Goal: Find specific page/section: Find specific page/section

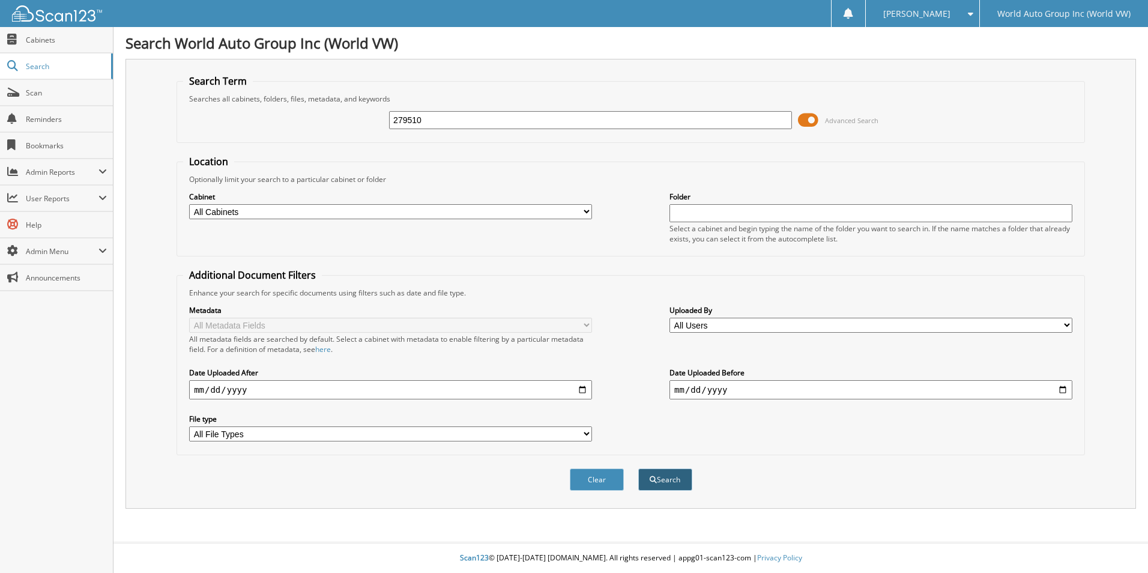
type input "279510"
click at [671, 478] on button "Search" at bounding box center [665, 479] width 54 height 22
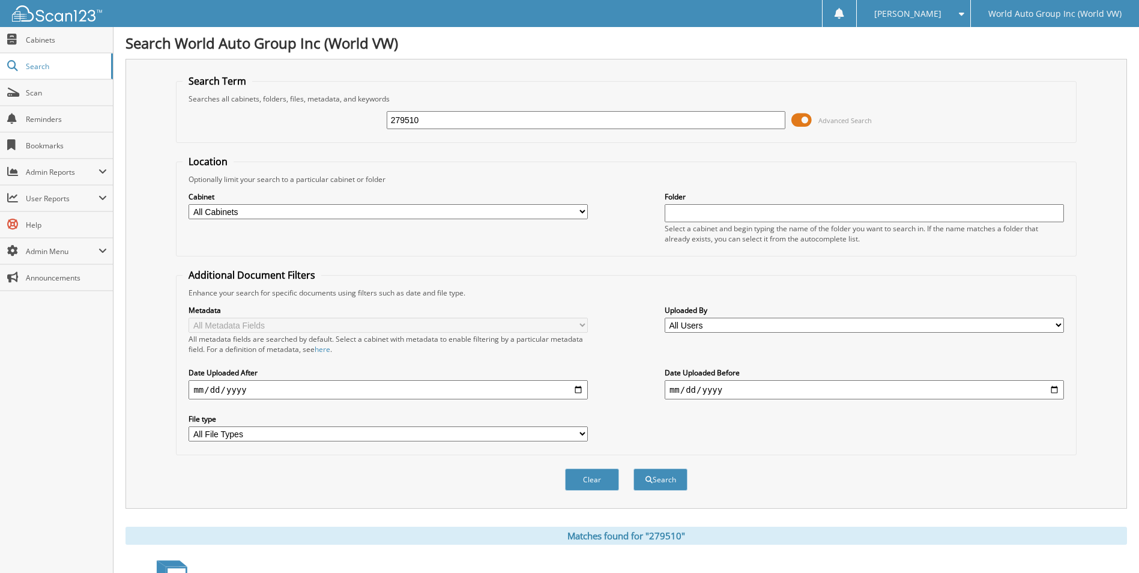
scroll to position [145, 0]
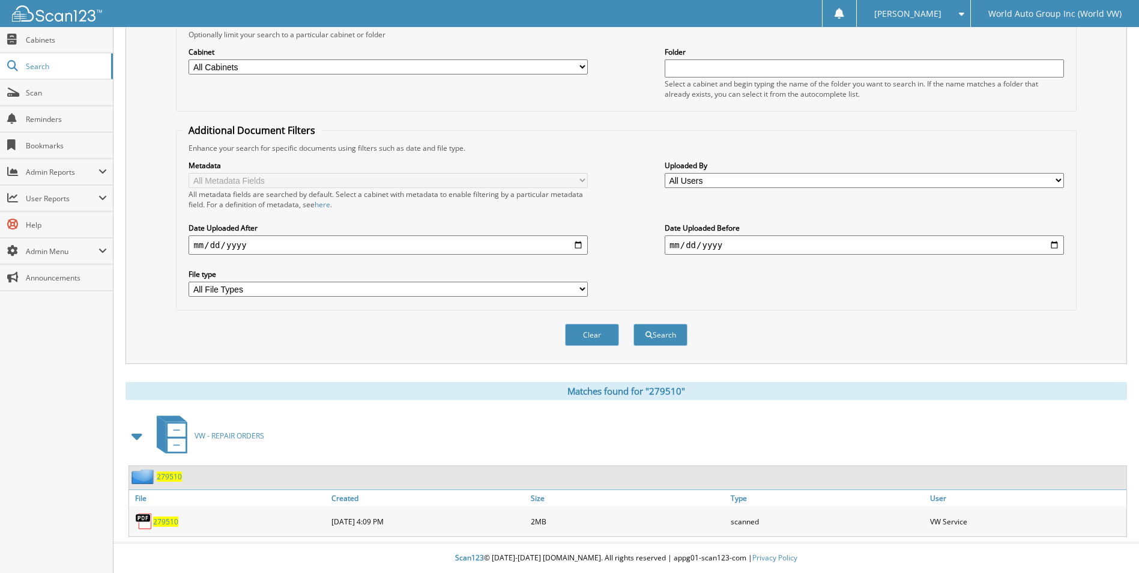
click at [168, 518] on span "279510" at bounding box center [165, 521] width 25 height 10
click at [59, 92] on span "Scan" at bounding box center [66, 93] width 81 height 10
